Goal: Complete application form

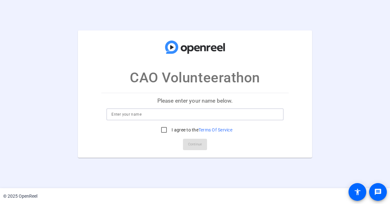
click at [125, 113] on input at bounding box center [194, 114] width 167 height 8
type input "[PERSON_NAME]"
click at [162, 126] on input "I agree to the Terms Of Service" at bounding box center [164, 129] width 13 height 13
checkbox input "true"
click at [193, 141] on span "Continue" at bounding box center [195, 144] width 14 height 9
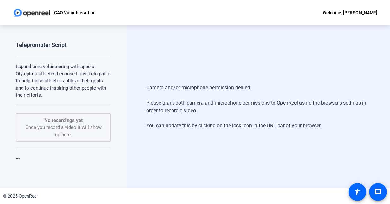
click at [188, 49] on div "Camera and/or microphone permission denied. Please grant both camera and microp…" at bounding box center [258, 106] width 263 height 163
click at [340, 13] on div "Welcome, [PERSON_NAME]" at bounding box center [350, 13] width 55 height 8
click at [301, 20] on div at bounding box center [195, 102] width 390 height 204
click at [19, 11] on img at bounding box center [32, 12] width 38 height 13
